Goal: Share content: Distribute website content to other platforms or users

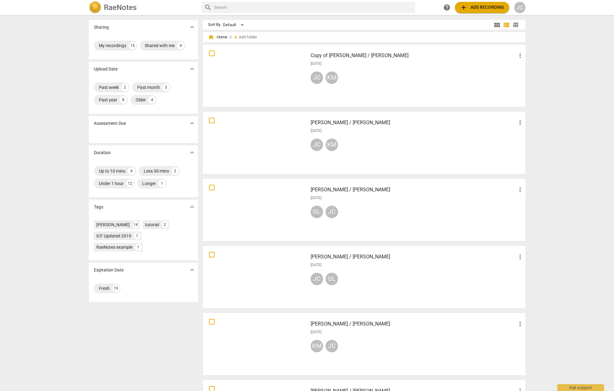
click at [379, 73] on div "JC KM" at bounding box center [417, 78] width 213 height 15
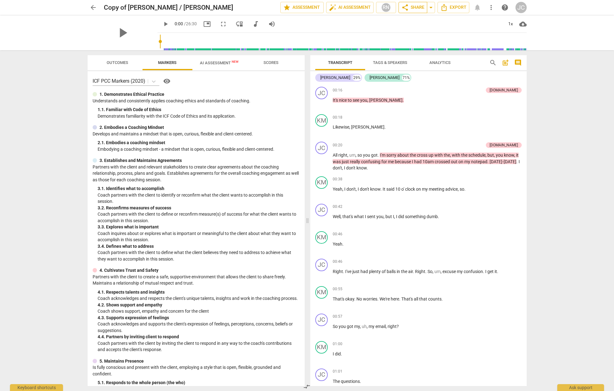
click at [411, 7] on span "share Share" at bounding box center [412, 7] width 23 height 7
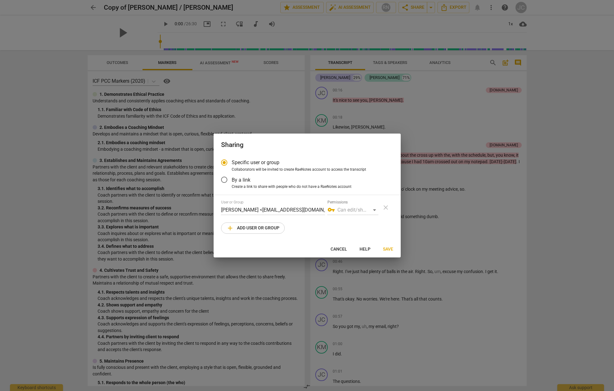
click at [282, 230] on button "add Add user or group" at bounding box center [253, 227] width 64 height 11
radio input "false"
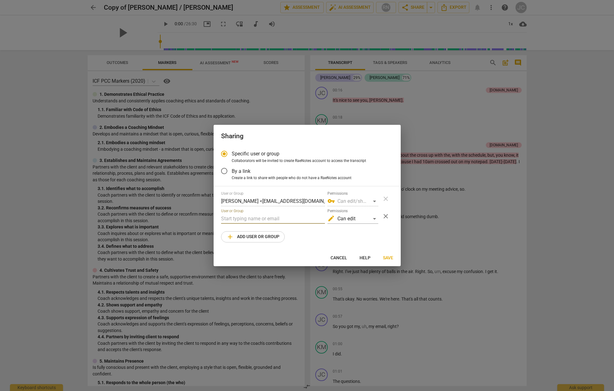
click at [249, 218] on input "text" at bounding box center [273, 219] width 104 height 10
drag, startPoint x: 234, startPoint y: 217, endPoint x: 213, endPoint y: 216, distance: 21.5
click at [213, 216] on div "Sharing Specific user or group Collaborators will be invited to create RaeNotes…" at bounding box center [307, 195] width 614 height 391
paste input "[EMAIL_ADDRESS][DOMAIN_NAME]"
type input "[EMAIL_ADDRESS][DOMAIN_NAME]"
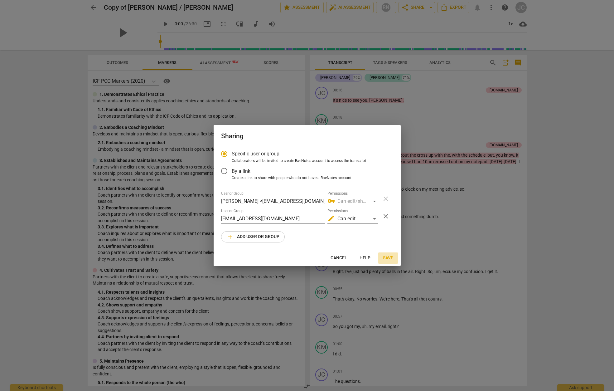
click at [388, 257] on span "Save" at bounding box center [388, 258] width 10 height 6
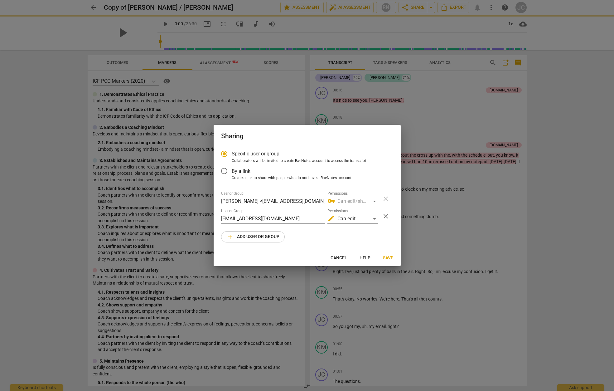
radio input "false"
type input "[PERSON_NAME] <[EMAIL_ADDRESS][DOMAIN_NAME]>"
